Goal: Information Seeking & Learning: Find specific fact

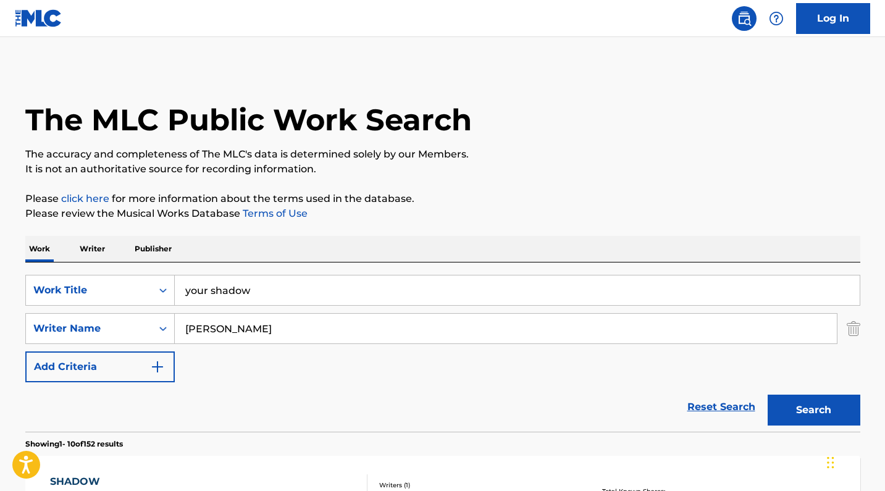
scroll to position [-1, 0]
click at [247, 294] on input "your shadow" at bounding box center [517, 290] width 685 height 30
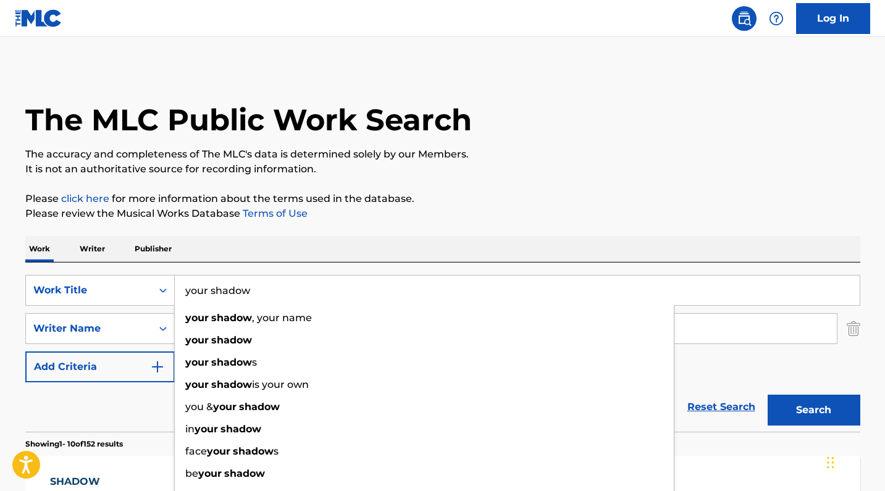
click at [247, 294] on input "your shadow" at bounding box center [517, 290] width 685 height 30
paste input "CAMPEONA"
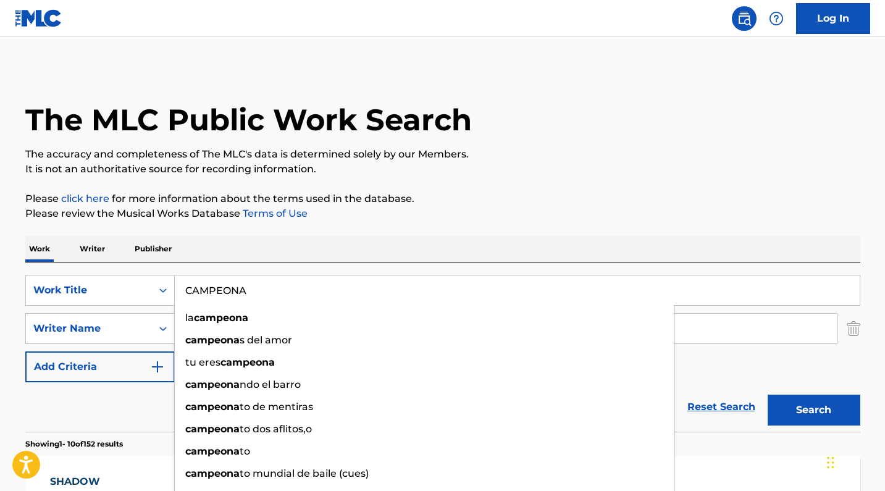
type input "CAMPEONA"
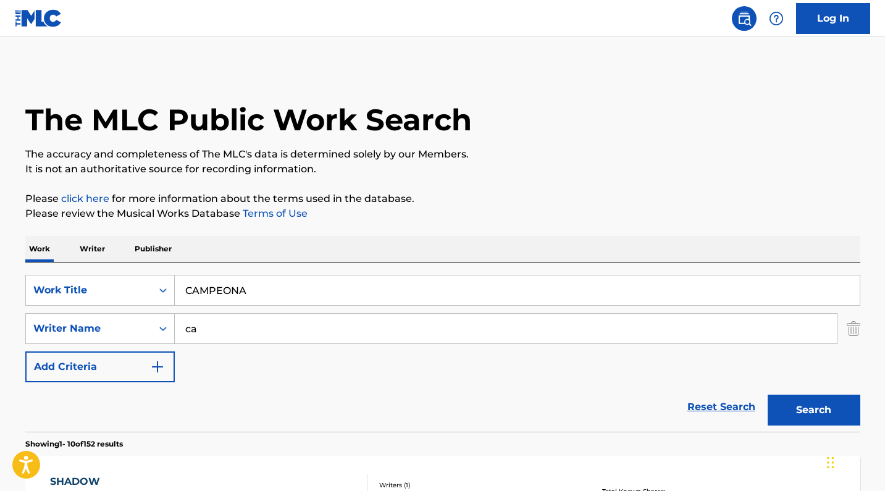
type input "c"
type input "[PERSON_NAME]"
click at [813, 410] on button "Search" at bounding box center [813, 409] width 93 height 31
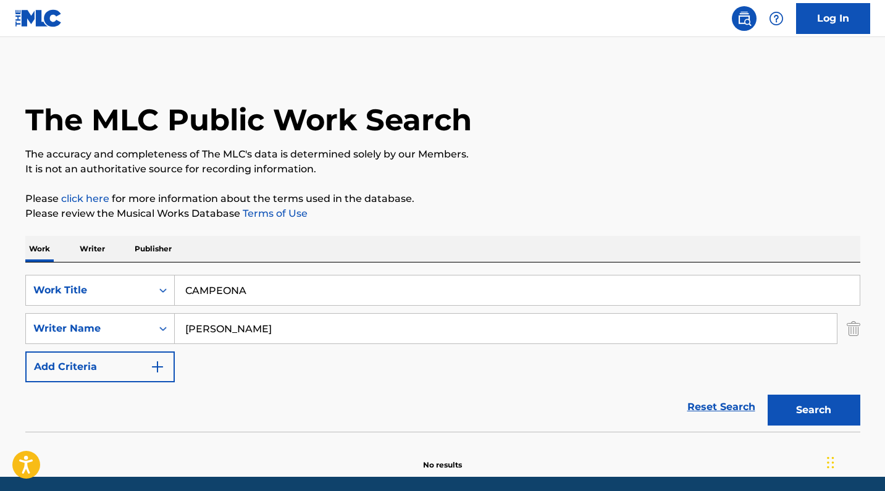
click at [222, 333] on input "[PERSON_NAME]" at bounding box center [506, 329] width 662 height 30
click at [813, 410] on button "Search" at bounding box center [813, 409] width 93 height 31
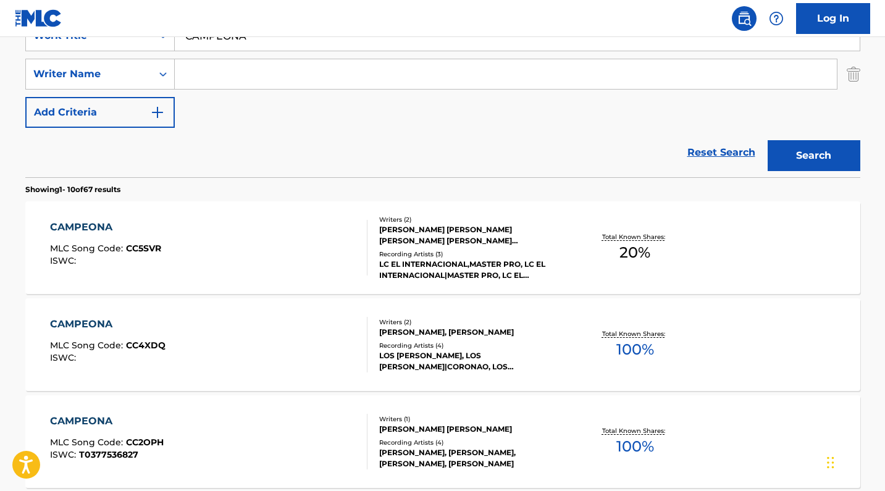
scroll to position [65, 0]
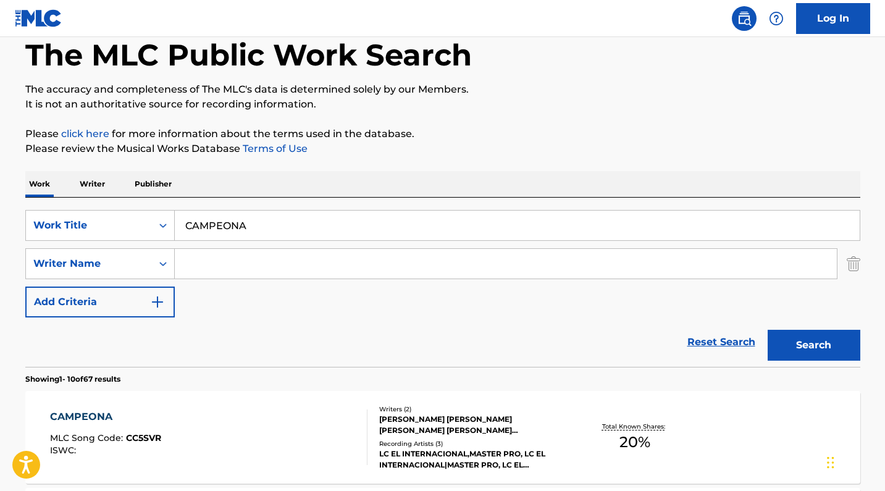
click at [245, 259] on input "Search Form" at bounding box center [506, 264] width 662 height 30
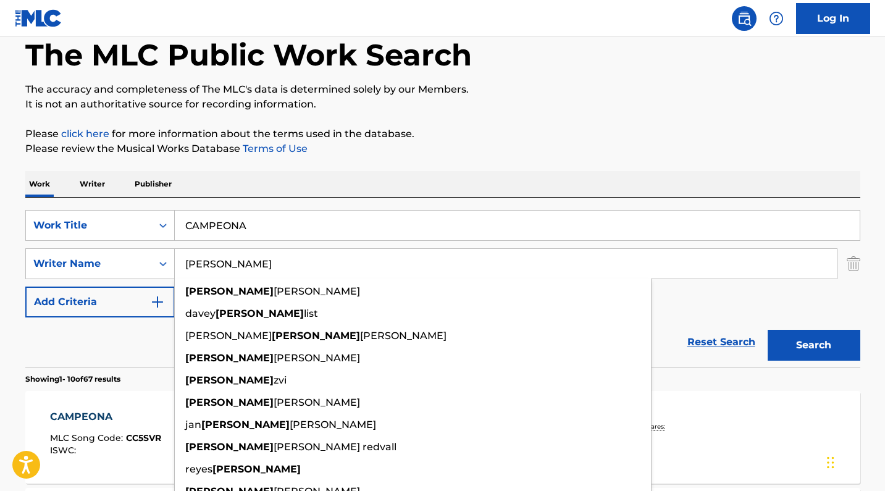
click at [813, 345] on button "Search" at bounding box center [813, 345] width 93 height 31
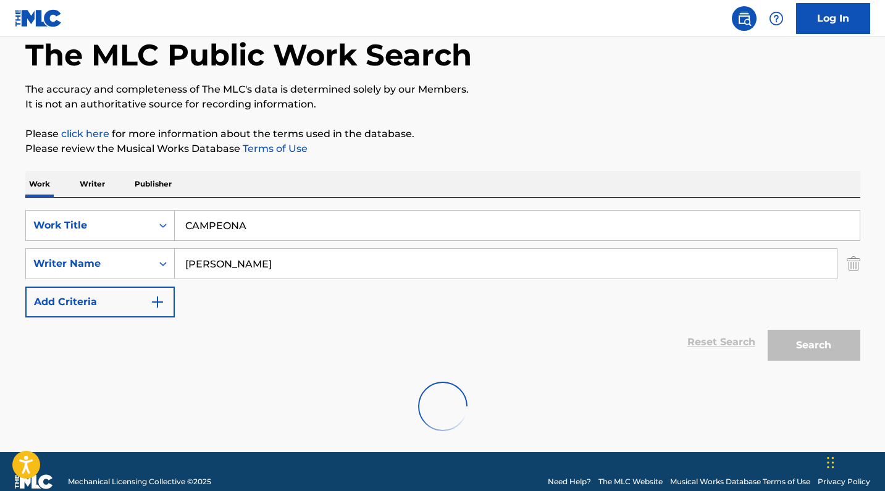
scroll to position [45, 0]
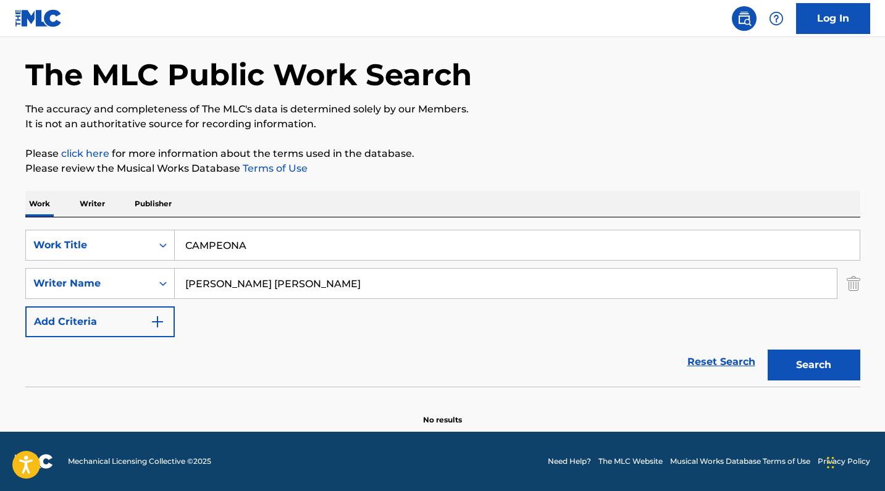
drag, startPoint x: 308, startPoint y: 273, endPoint x: 234, endPoint y: 280, distance: 74.4
click at [234, 280] on input "[PERSON_NAME] [PERSON_NAME]" at bounding box center [506, 284] width 662 height 30
click at [241, 283] on input "[PERSON_NAME] [PERSON_NAME]" at bounding box center [506, 284] width 662 height 30
drag, startPoint x: 233, startPoint y: 285, endPoint x: 568, endPoint y: 304, distance: 335.8
click at [568, 304] on div "SearchWithCriteria48dc1968-8ada-4893-9ce3-0c481d0f13bf Work Title CAMPEONA Sear…" at bounding box center [442, 283] width 835 height 107
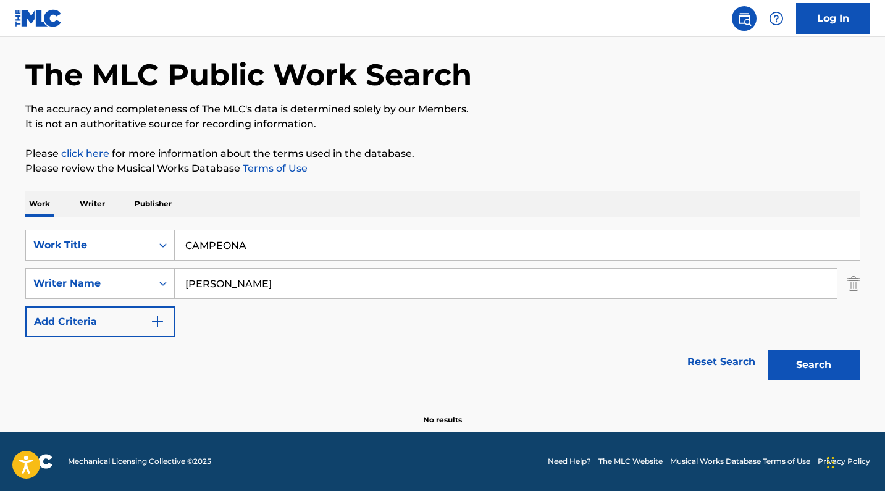
type input "[PERSON_NAME]"
click at [813, 365] on button "Search" at bounding box center [813, 364] width 93 height 31
